Goal: Use online tool/utility: Utilize a website feature to perform a specific function

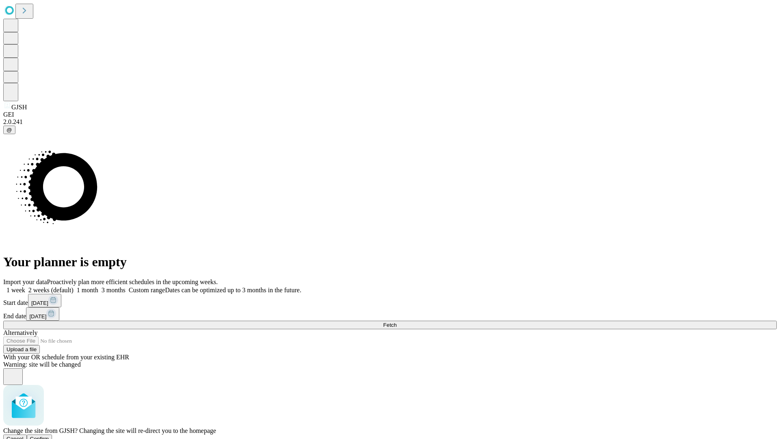
click at [49, 436] on span "Confirm" at bounding box center [39, 439] width 19 height 6
click at [74, 286] on label "2 weeks (default)" at bounding box center [49, 289] width 48 height 7
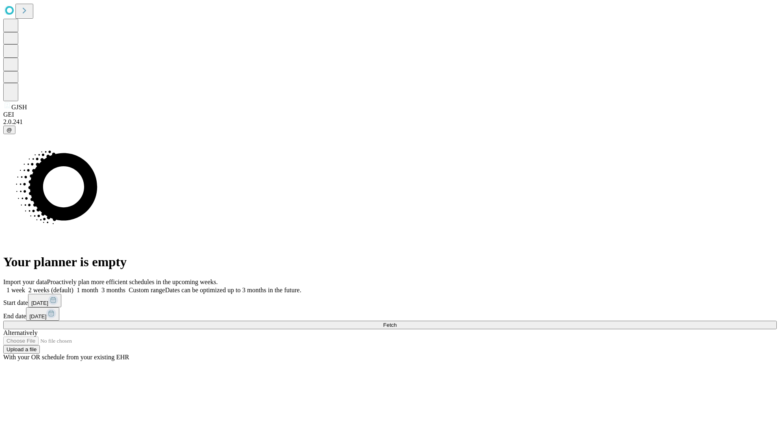
click at [397, 322] on span "Fetch" at bounding box center [389, 325] width 13 height 6
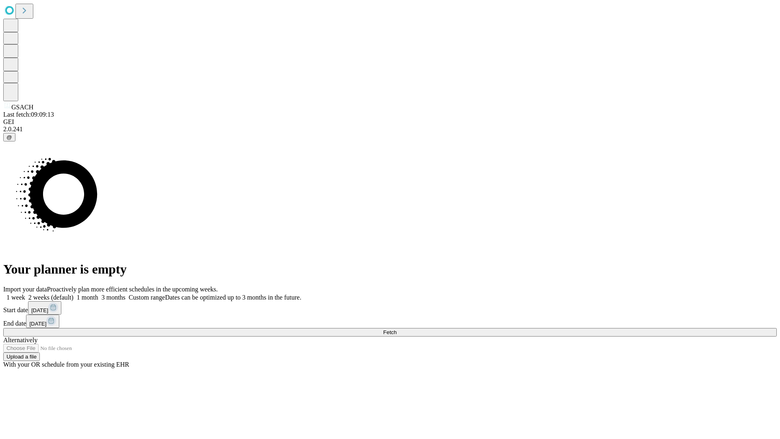
click at [74, 294] on label "2 weeks (default)" at bounding box center [49, 297] width 48 height 7
click at [397, 329] on span "Fetch" at bounding box center [389, 332] width 13 height 6
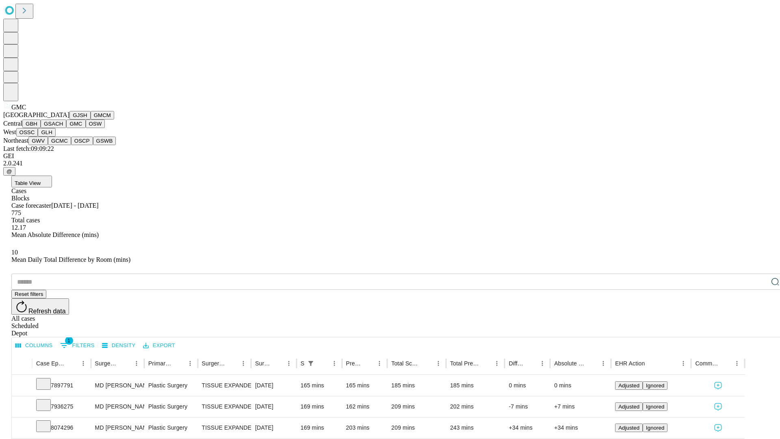
click at [86, 128] on button "OSW" at bounding box center [96, 123] width 20 height 9
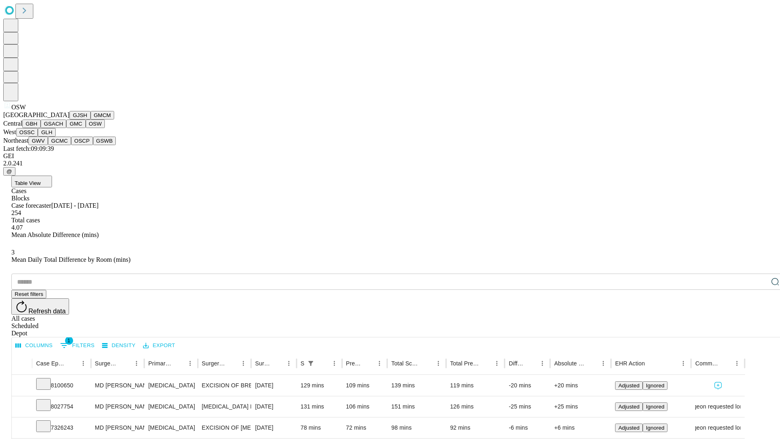
click at [38, 137] on button "OSSC" at bounding box center [27, 132] width 22 height 9
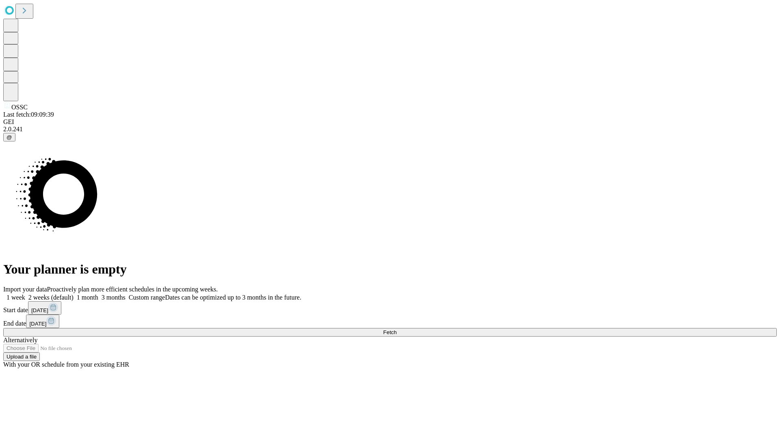
click at [74, 294] on label "2 weeks (default)" at bounding box center [49, 297] width 48 height 7
click at [397, 329] on span "Fetch" at bounding box center [389, 332] width 13 height 6
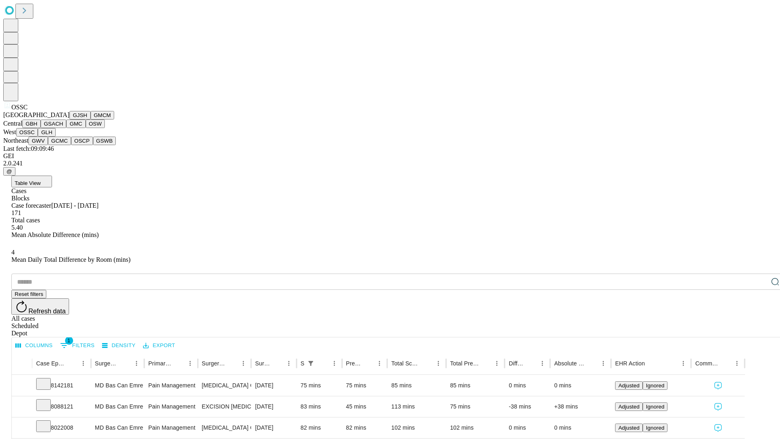
click at [55, 137] on button "GLH" at bounding box center [46, 132] width 17 height 9
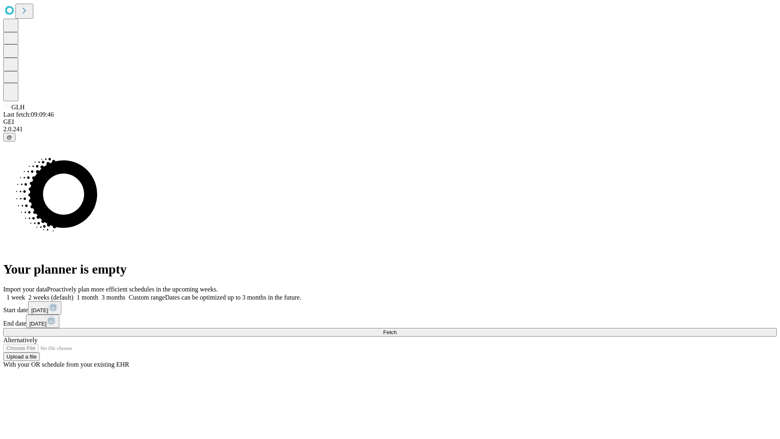
click at [74, 294] on label "2 weeks (default)" at bounding box center [49, 297] width 48 height 7
click at [397, 329] on span "Fetch" at bounding box center [389, 332] width 13 height 6
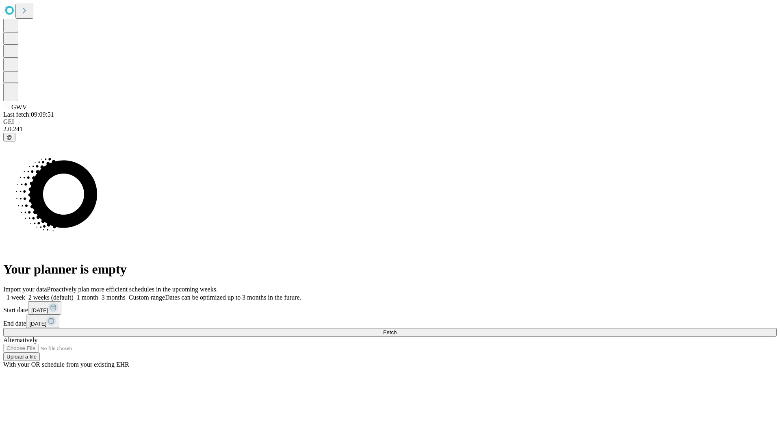
click at [74, 294] on label "2 weeks (default)" at bounding box center [49, 297] width 48 height 7
click at [397, 329] on span "Fetch" at bounding box center [389, 332] width 13 height 6
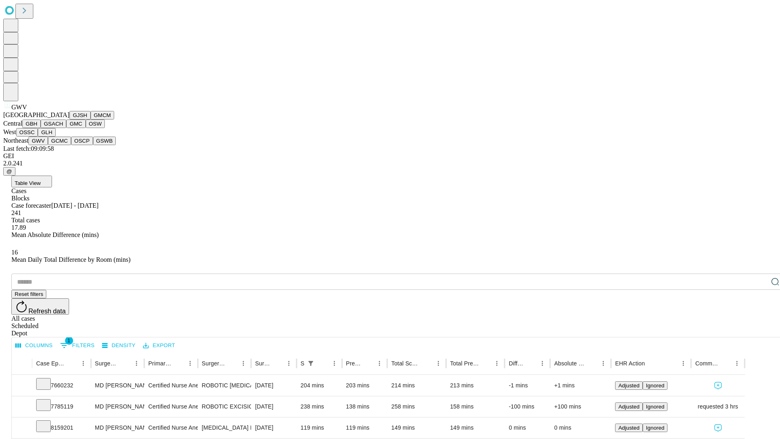
click at [63, 145] on button "GCMC" at bounding box center [59, 141] width 23 height 9
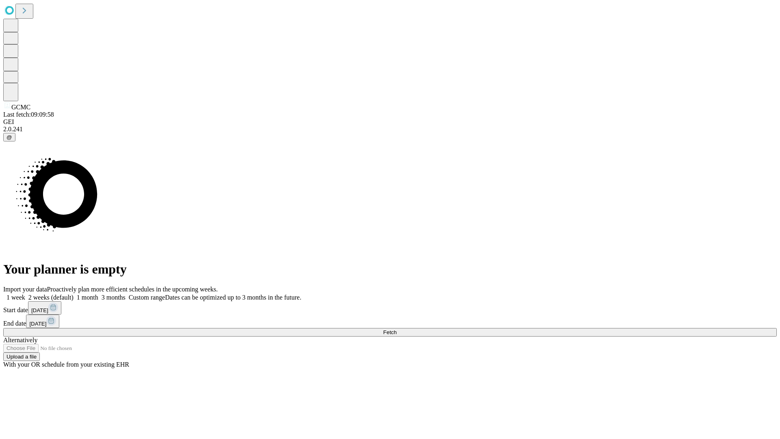
click at [74, 294] on label "2 weeks (default)" at bounding box center [49, 297] width 48 height 7
click at [397, 329] on span "Fetch" at bounding box center [389, 332] width 13 height 6
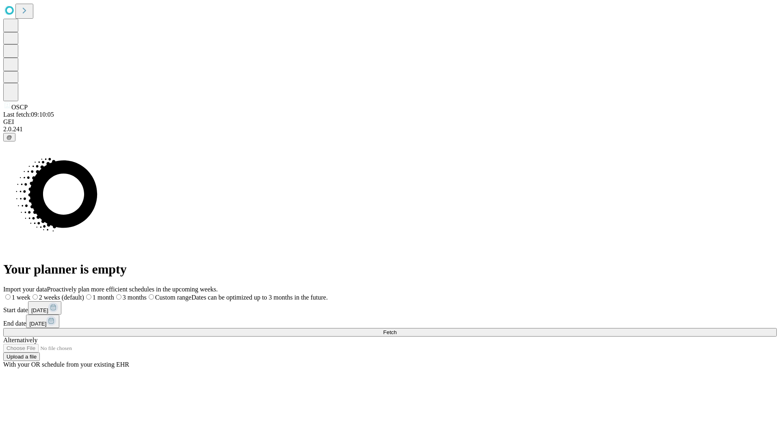
click at [84, 294] on label "2 weeks (default)" at bounding box center [57, 297] width 54 height 7
click at [397, 329] on span "Fetch" at bounding box center [389, 332] width 13 height 6
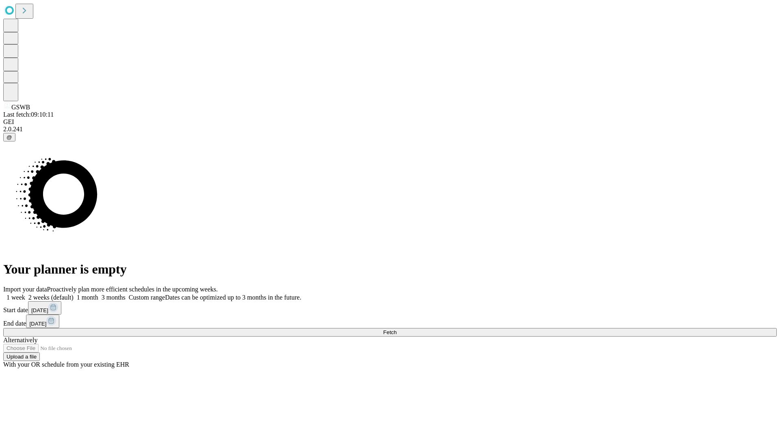
click at [74, 294] on label "2 weeks (default)" at bounding box center [49, 297] width 48 height 7
click at [397, 329] on span "Fetch" at bounding box center [389, 332] width 13 height 6
